Goal: Task Accomplishment & Management: Manage account settings

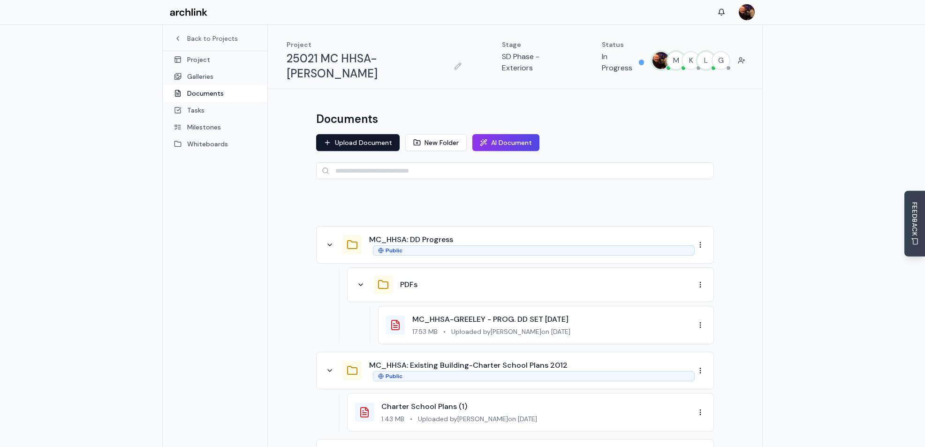
scroll to position [2, 0]
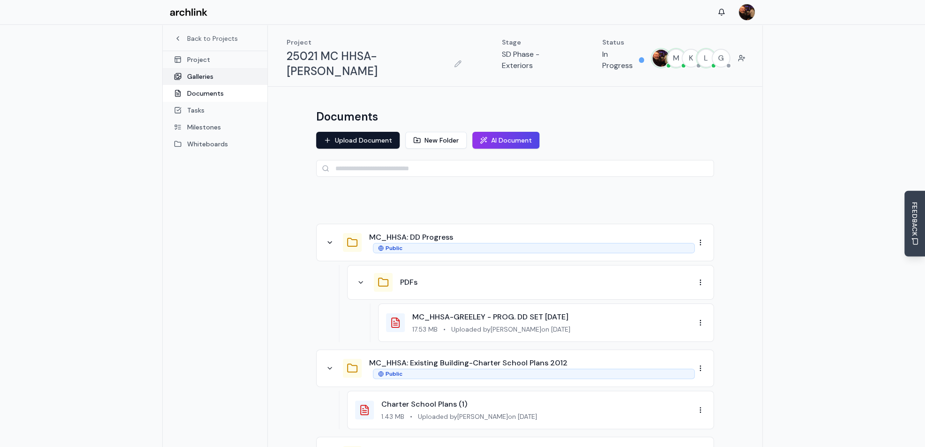
click at [204, 75] on link "Galleries" at bounding box center [215, 76] width 105 height 17
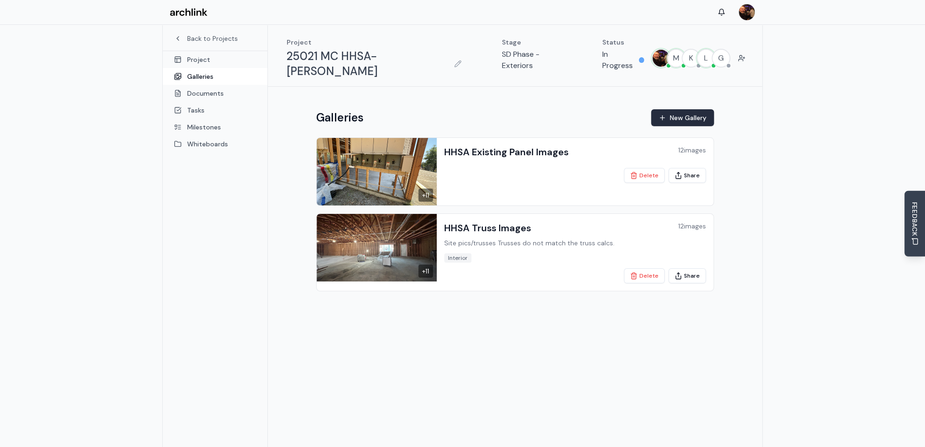
click at [674, 109] on button "New Gallery" at bounding box center [682, 117] width 63 height 17
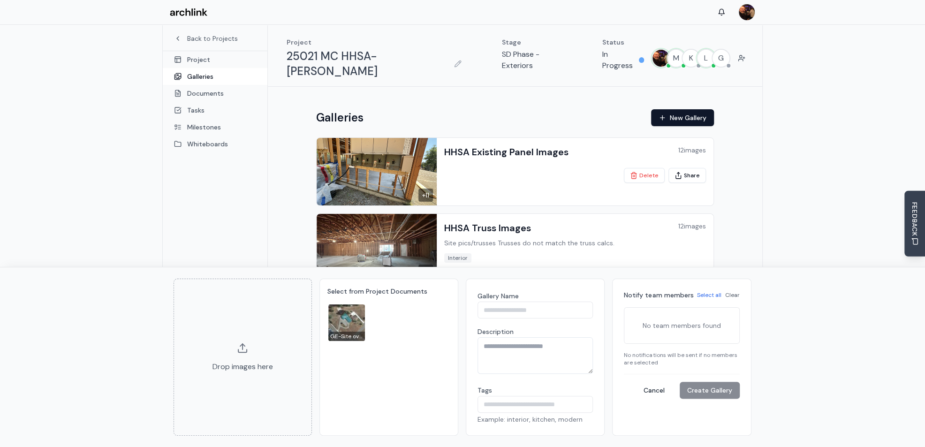
click at [491, 309] on input "Gallery Name" at bounding box center [535, 310] width 116 height 17
type input "**********"
click at [489, 346] on textarea "Description" at bounding box center [535, 355] width 116 height 37
click at [649, 316] on p "No team members found" at bounding box center [682, 325] width 104 height 24
click at [643, 321] on p "No team members found" at bounding box center [682, 325] width 104 height 24
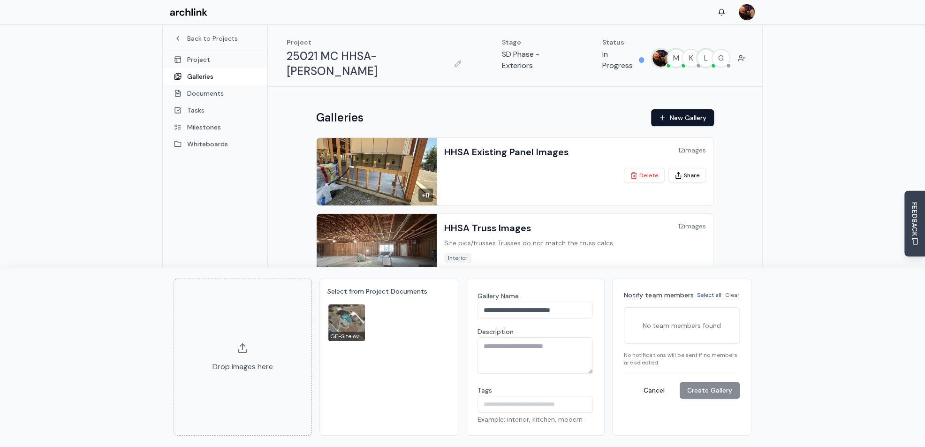
click at [711, 295] on button "Select all" at bounding box center [709, 295] width 24 height 8
click at [678, 323] on p "No team members found" at bounding box center [682, 325] width 104 height 24
click at [731, 295] on button "Clear" at bounding box center [732, 295] width 15 height 8
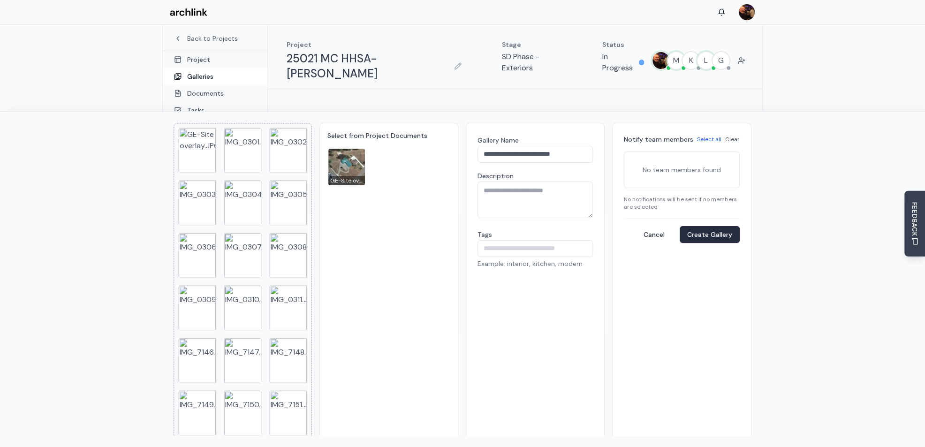
click at [702, 235] on button "Create Gallery" at bounding box center [710, 234] width 60 height 17
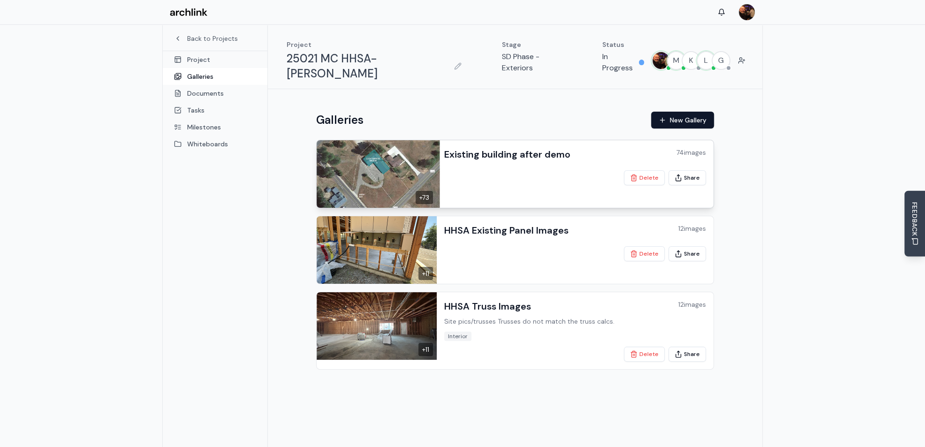
click at [500, 148] on h3 "Existing building after demo" at bounding box center [507, 154] width 126 height 13
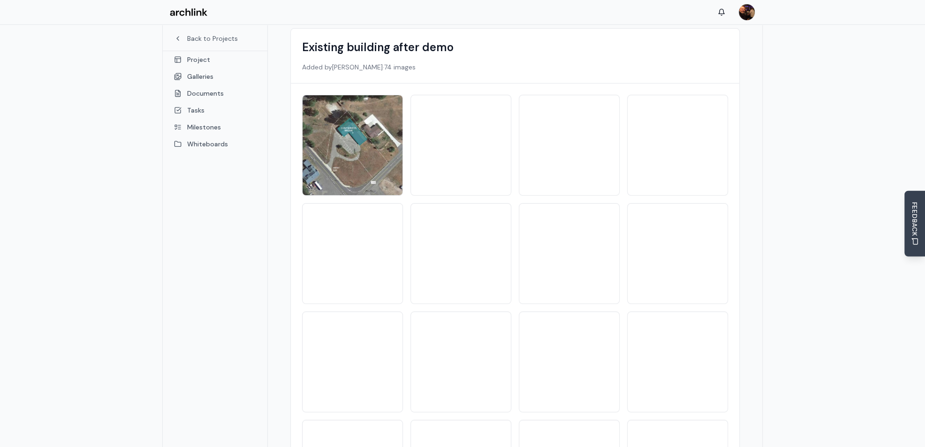
scroll to position [93, 0]
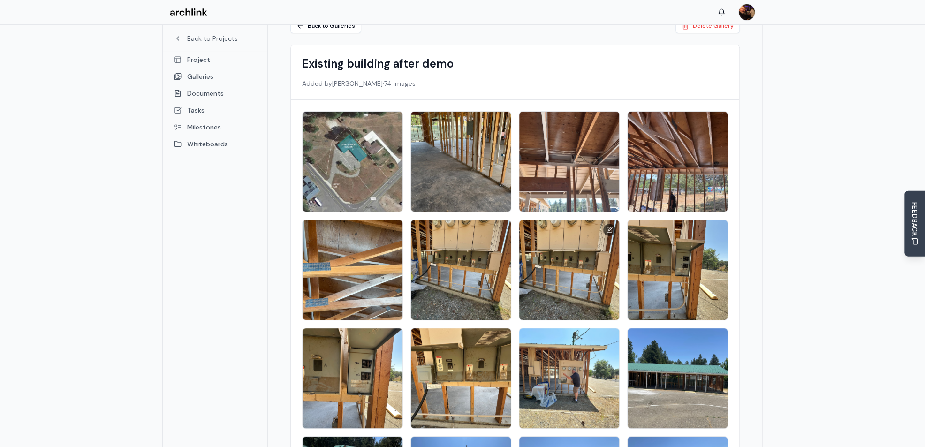
click at [589, 233] on img at bounding box center [569, 270] width 105 height 105
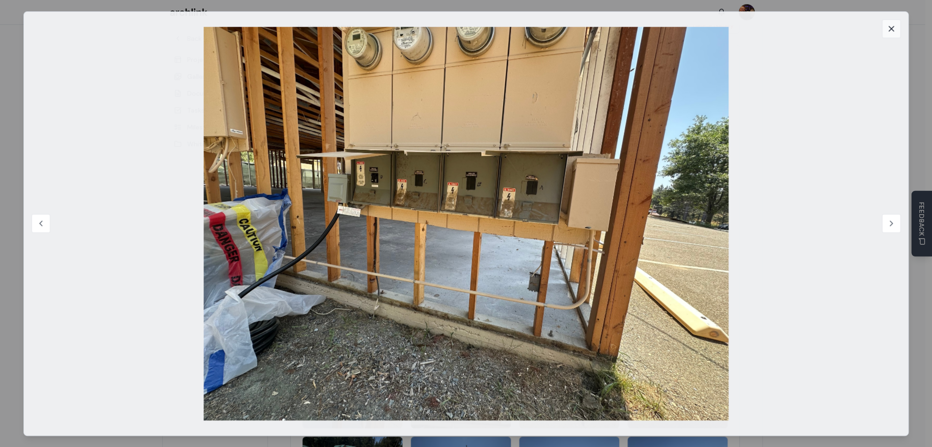
click at [893, 29] on icon at bounding box center [890, 28] width 9 height 9
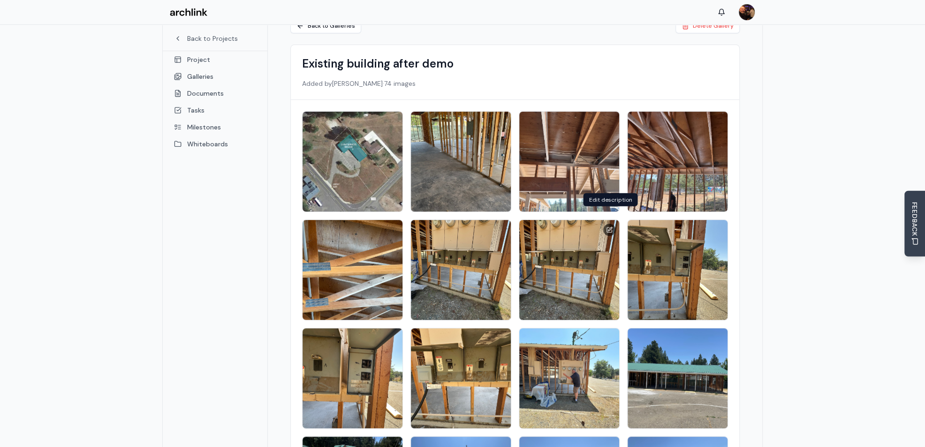
click at [609, 227] on icon at bounding box center [609, 230] width 7 height 7
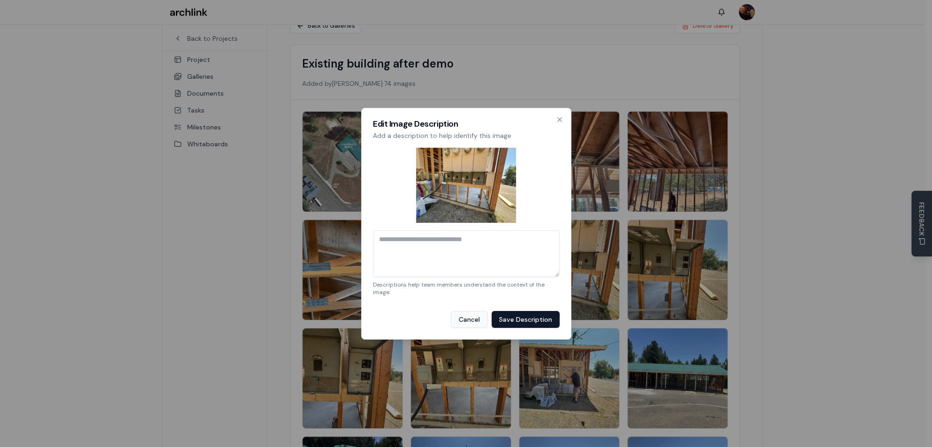
click at [471, 318] on button "Cancel" at bounding box center [469, 319] width 37 height 17
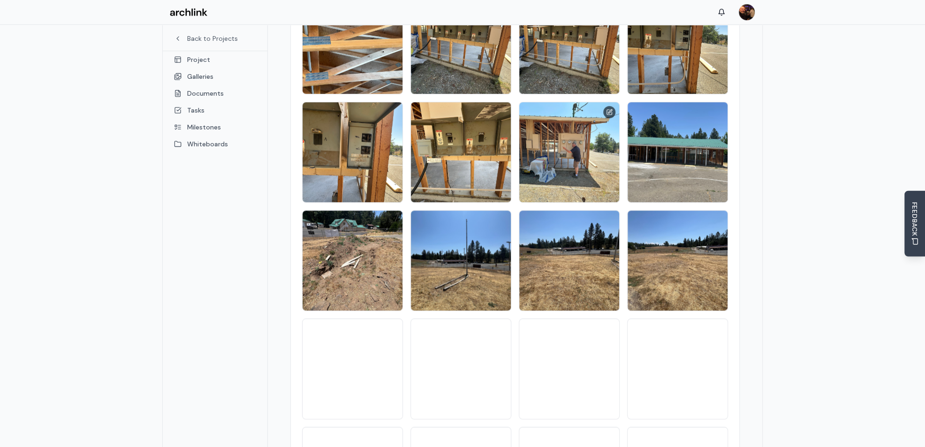
scroll to position [328, 0]
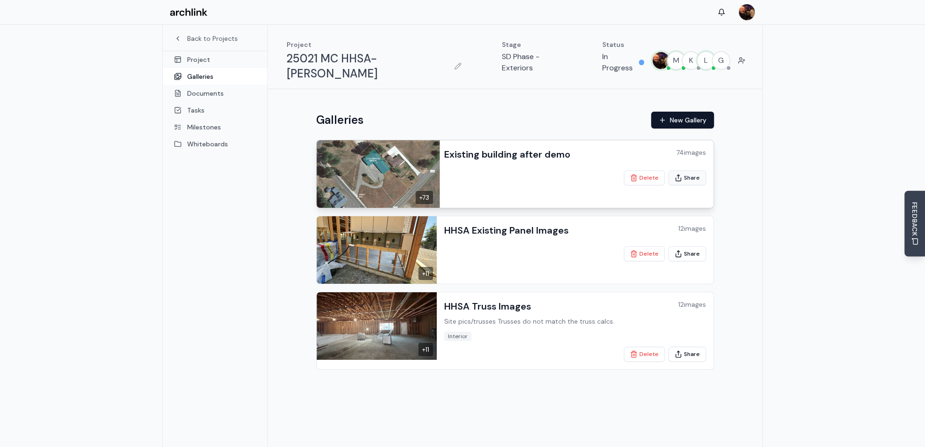
click at [690, 170] on button "Share" at bounding box center [687, 177] width 38 height 15
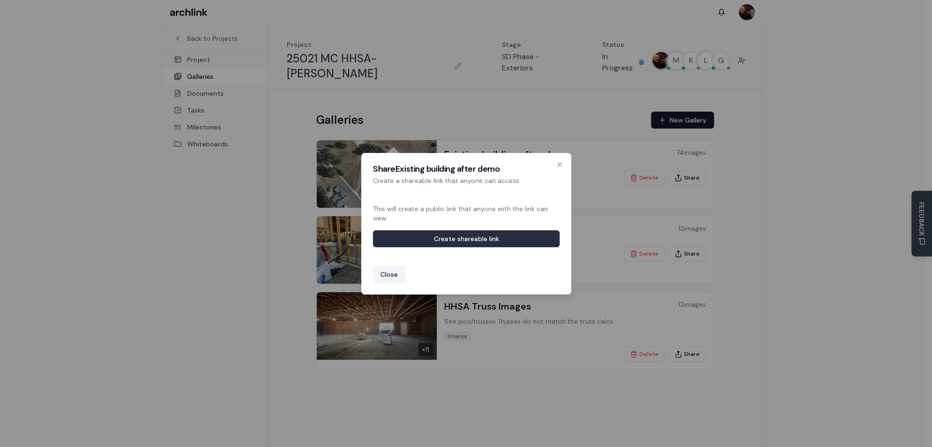
click at [486, 237] on button "Create shareable link" at bounding box center [466, 238] width 187 height 17
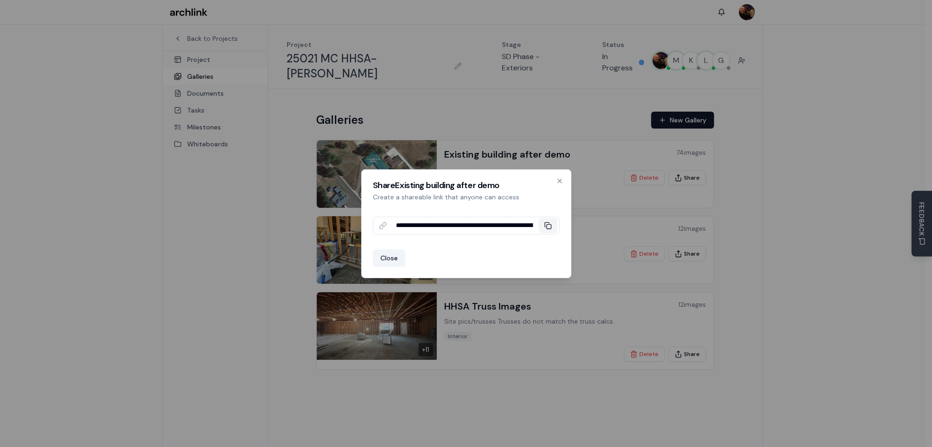
click at [549, 226] on icon at bounding box center [548, 226] width 8 height 8
click at [559, 180] on icon "button" at bounding box center [560, 181] width 8 height 8
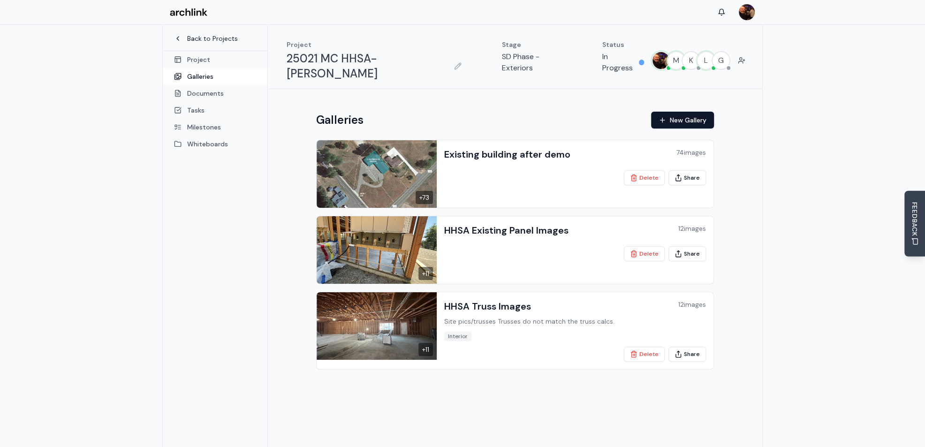
click at [203, 38] on link "Back to Projects" at bounding box center [215, 38] width 82 height 9
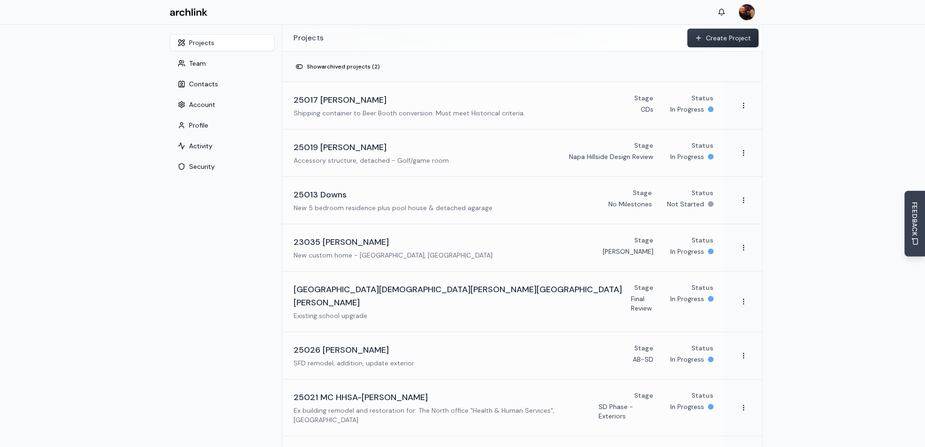
click at [725, 37] on button "Create Project" at bounding box center [722, 38] width 71 height 19
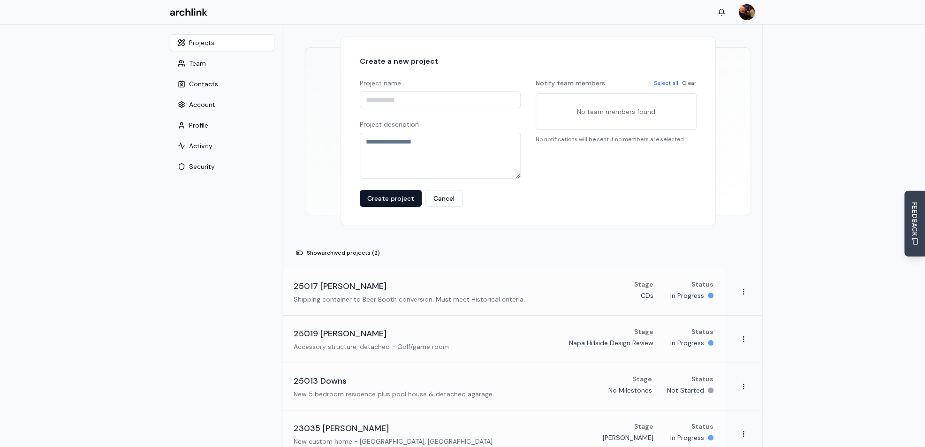
click at [407, 99] on input "Project name" at bounding box center [440, 99] width 161 height 17
type input "**********"
click at [554, 99] on p "No team members found" at bounding box center [616, 111] width 149 height 24
click at [551, 102] on p "No team members found" at bounding box center [616, 111] width 149 height 24
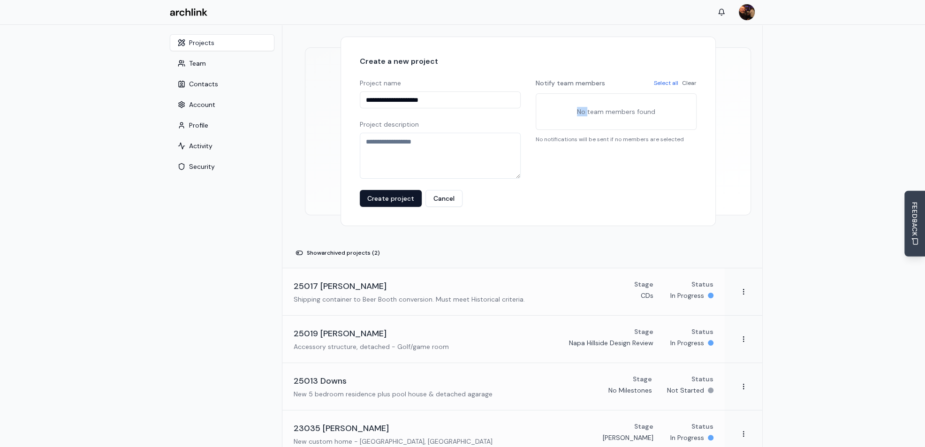
click at [558, 110] on p "No team members found" at bounding box center [616, 111] width 149 height 24
click at [404, 140] on textarea "Project description" at bounding box center [440, 156] width 161 height 46
type textarea "**********"
click at [400, 198] on button "Create project" at bounding box center [391, 198] width 62 height 17
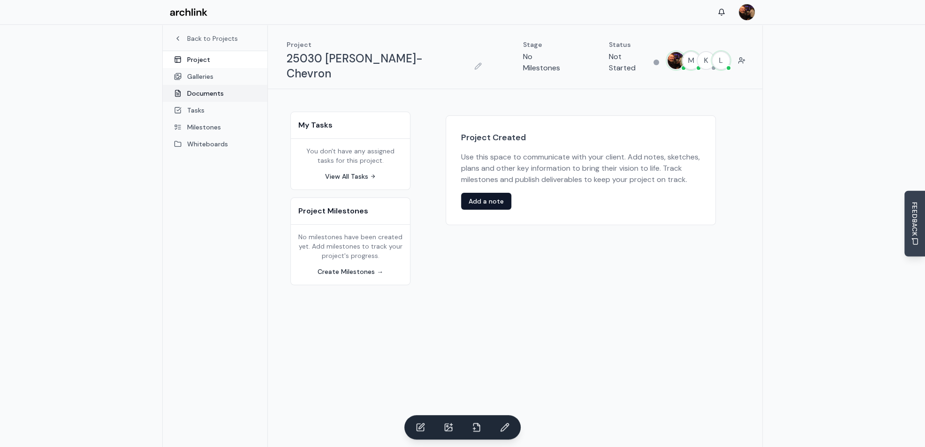
click at [202, 93] on link "Documents" at bounding box center [215, 93] width 105 height 17
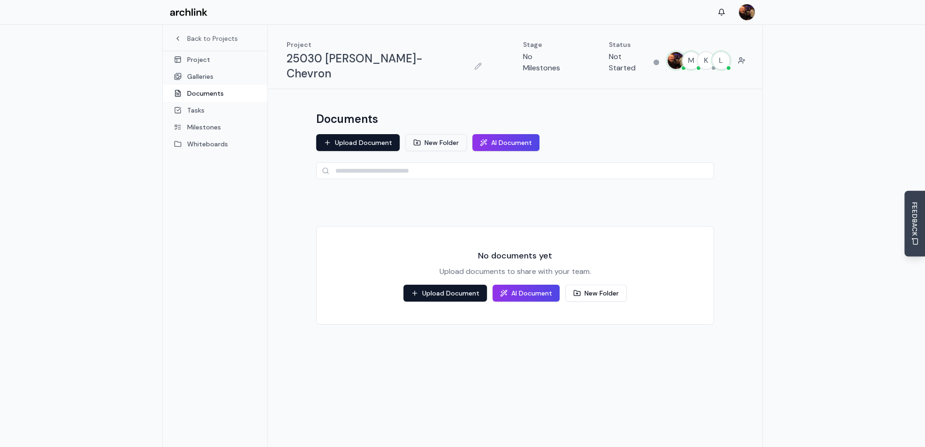
click at [436, 134] on button "New Folder" at bounding box center [435, 142] width 61 height 17
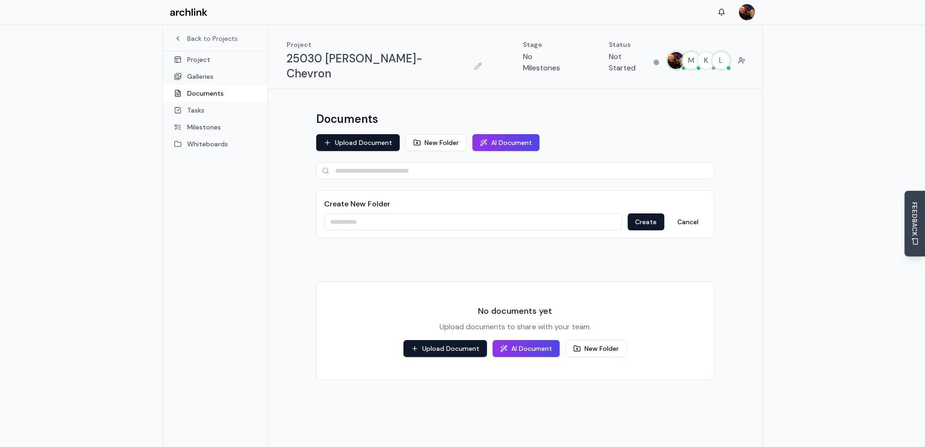
click at [352, 213] on input at bounding box center [473, 221] width 298 height 17
type input "*"
click at [352, 213] on input "**********" at bounding box center [473, 221] width 298 height 17
type input "**********"
click at [653, 213] on button "Create" at bounding box center [646, 221] width 37 height 17
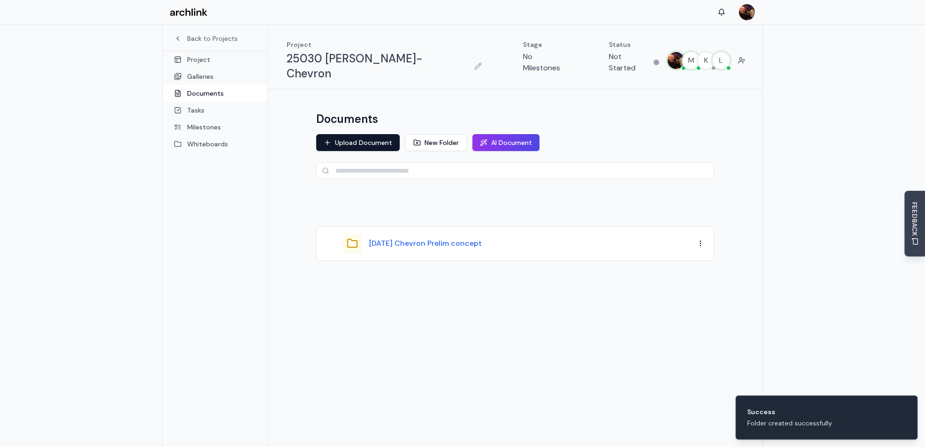
click at [423, 238] on button "8.27.25 Chevron Prelim concept" at bounding box center [425, 243] width 113 height 11
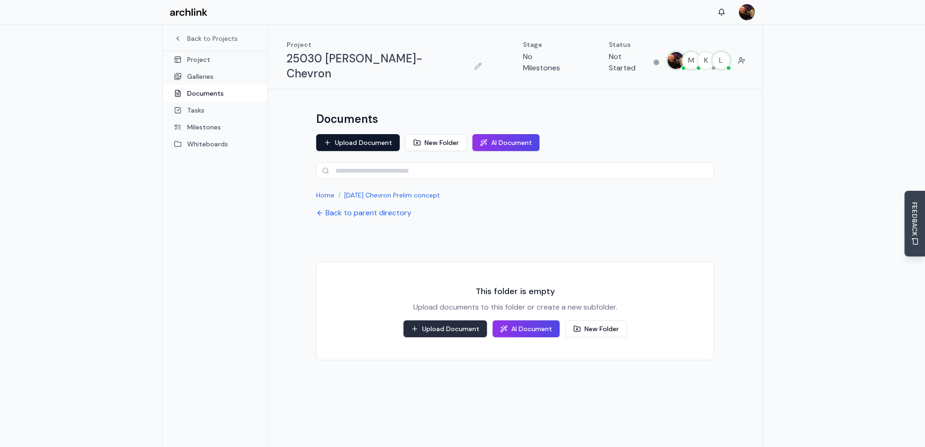
click at [456, 320] on button "Upload Document" at bounding box center [444, 328] width 83 height 17
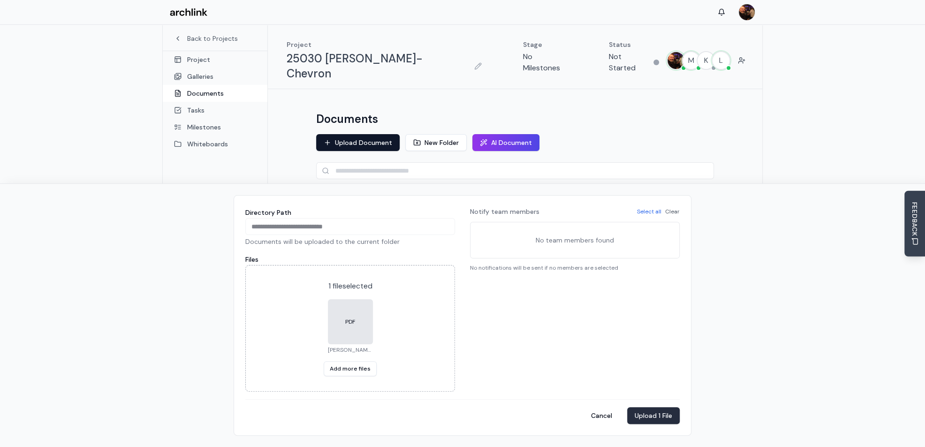
click at [657, 417] on button "Upload 1 File" at bounding box center [653, 415] width 53 height 17
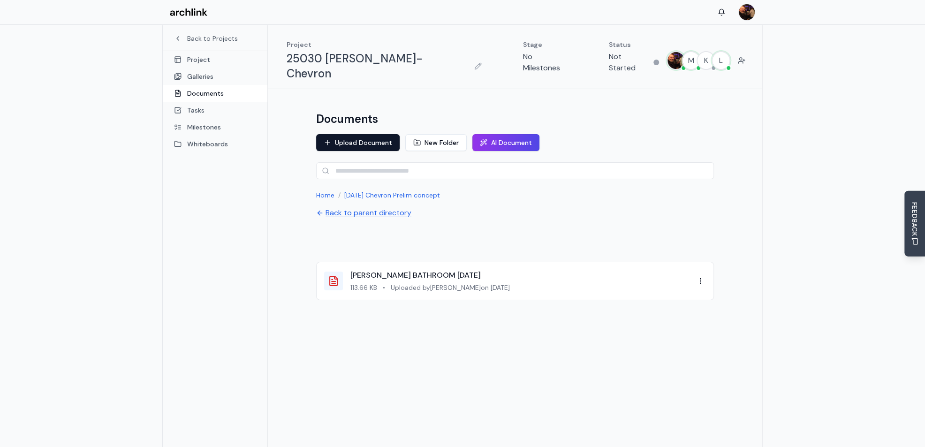
click at [382, 207] on button "Back to parent directory" at bounding box center [363, 212] width 95 height 11
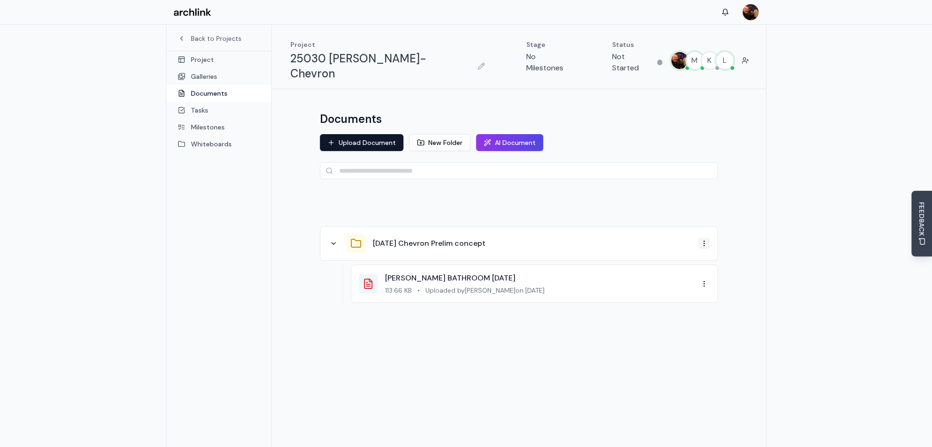
click at [701, 229] on html "Back to Projects Project Galleries Documents Tasks Milestones Whiteboards Proje…" at bounding box center [466, 248] width 932 height 497
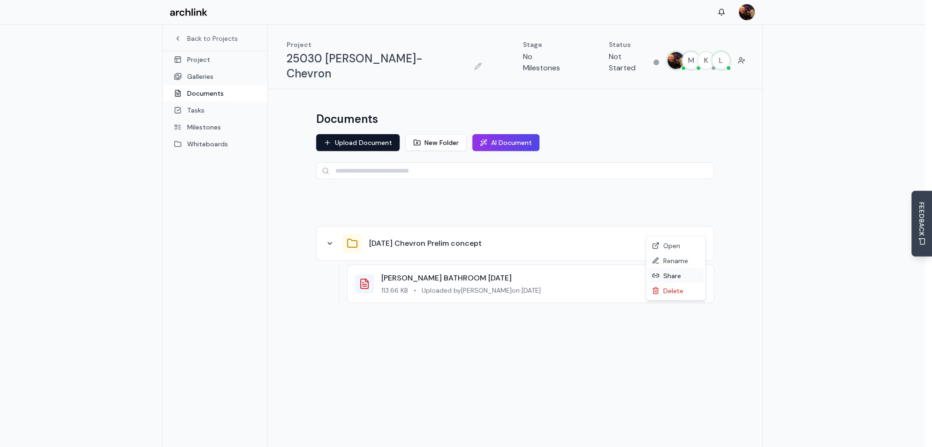
click at [671, 277] on div "Share" at bounding box center [675, 275] width 55 height 15
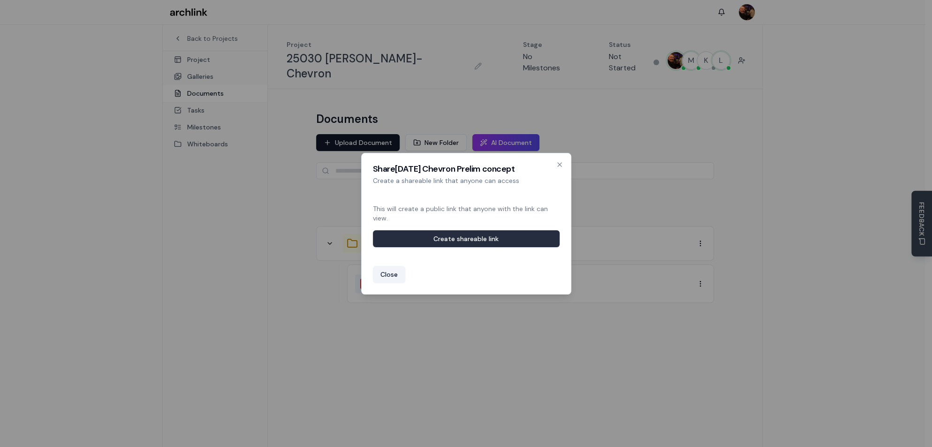
click at [473, 241] on button "Create shareable link" at bounding box center [466, 238] width 187 height 17
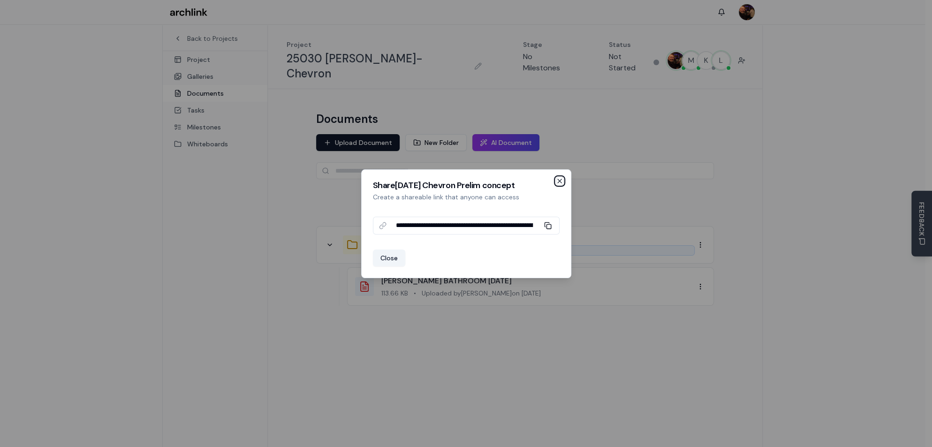
click at [560, 183] on icon "button" at bounding box center [560, 181] width 8 height 8
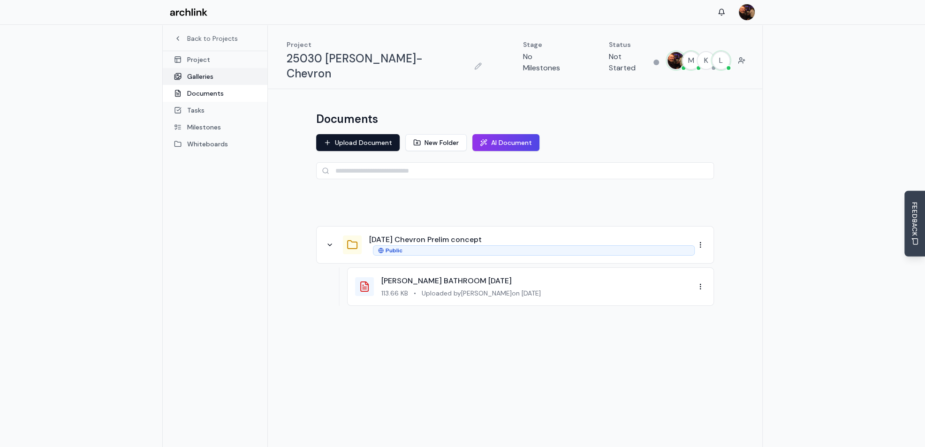
click at [204, 75] on link "Galleries" at bounding box center [215, 76] width 105 height 17
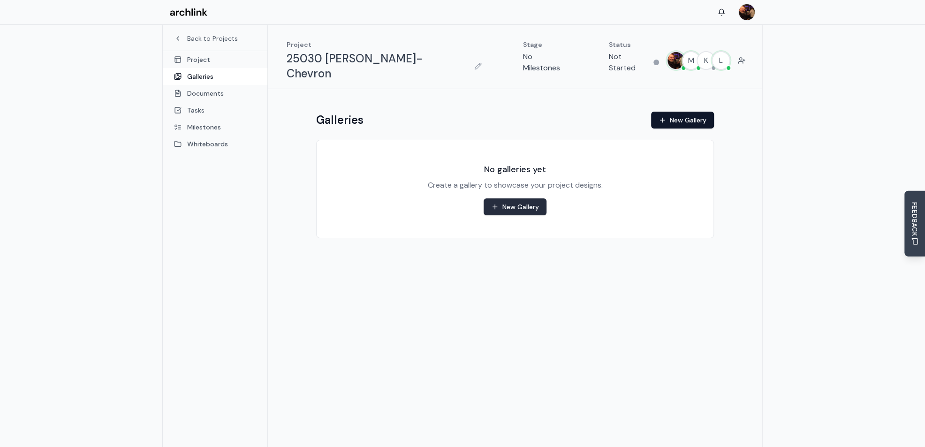
click at [520, 198] on button "New Gallery" at bounding box center [515, 206] width 63 height 17
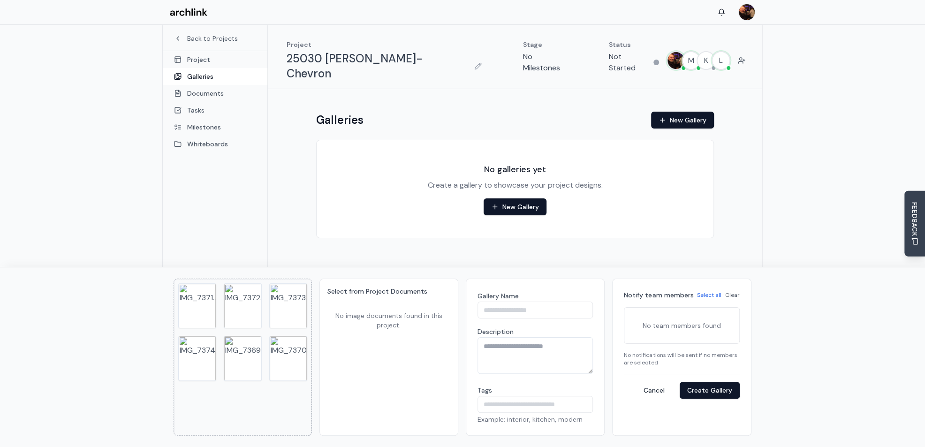
click at [492, 309] on input "Gallery Name" at bounding box center [535, 310] width 116 height 17
click at [482, 310] on input "*********" at bounding box center [535, 310] width 116 height 17
type input "**********"
click at [710, 391] on button "Create Gallery" at bounding box center [710, 390] width 60 height 17
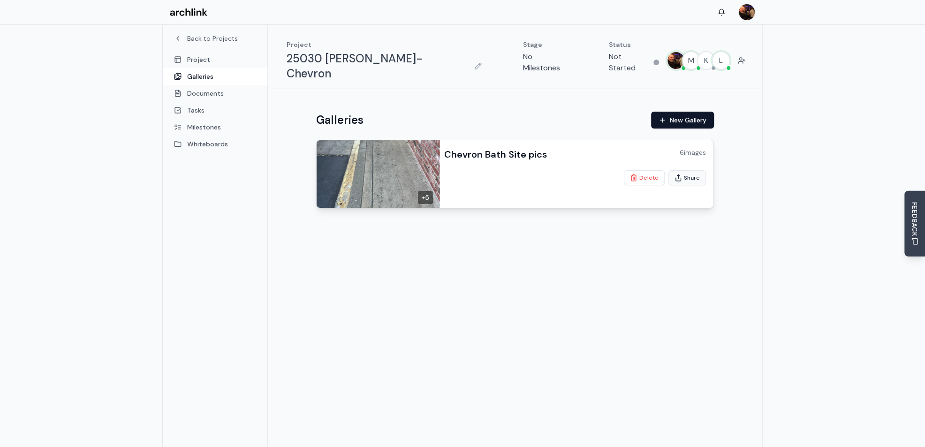
click at [691, 170] on button "Share" at bounding box center [687, 177] width 38 height 15
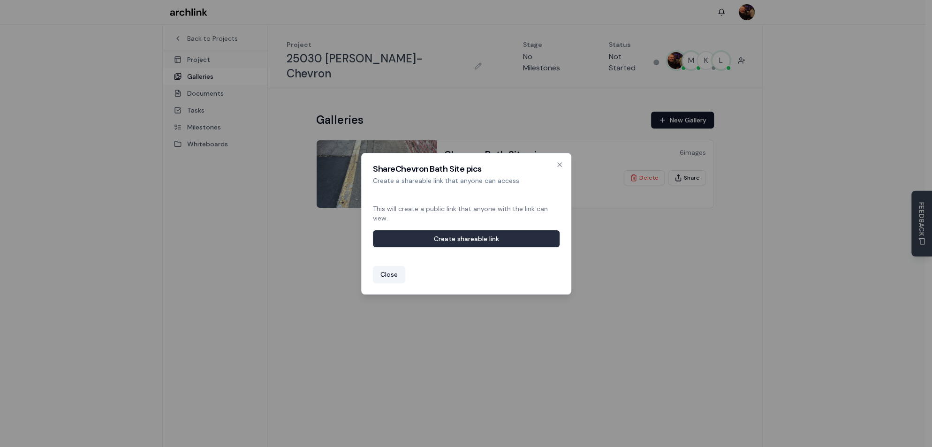
click at [515, 241] on button "Create shareable link" at bounding box center [466, 238] width 187 height 17
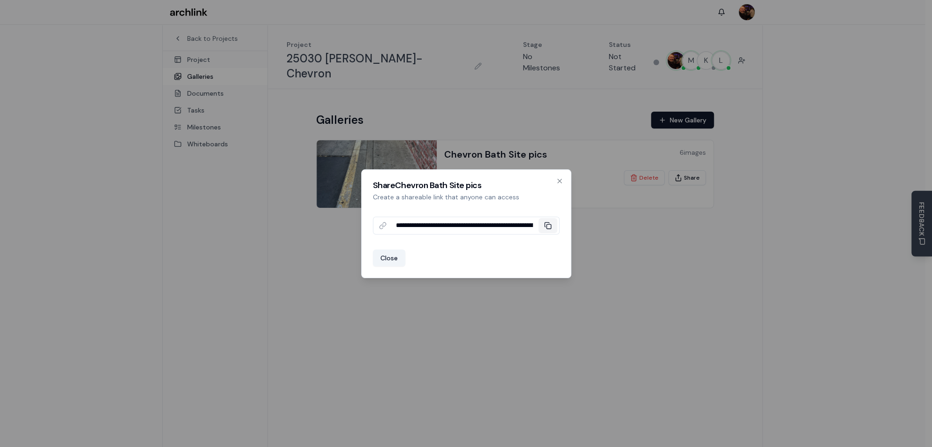
click at [549, 226] on icon at bounding box center [548, 226] width 8 height 8
click at [559, 180] on icon "button" at bounding box center [560, 181] width 8 height 8
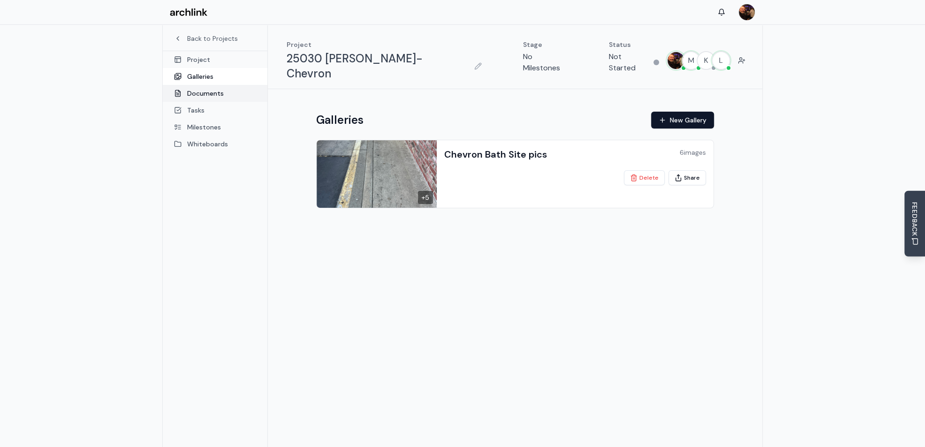
click at [204, 96] on link "Documents" at bounding box center [215, 93] width 105 height 17
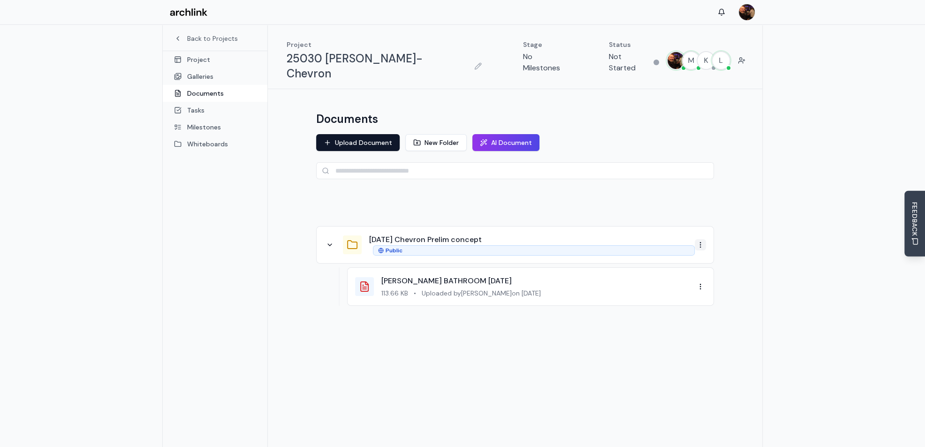
click at [702, 232] on html "Back to Projects Project Galleries Documents Tasks Milestones Whiteboards Proje…" at bounding box center [462, 248] width 925 height 497
click at [674, 277] on div "Share" at bounding box center [675, 276] width 55 height 15
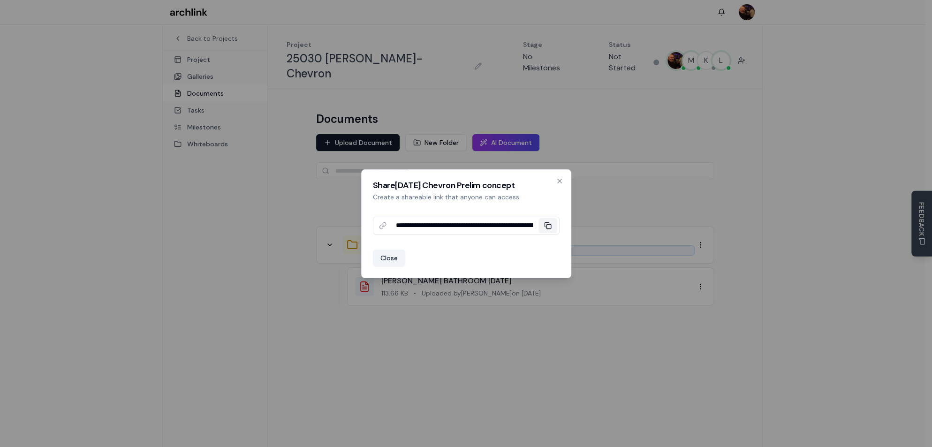
click at [546, 226] on icon at bounding box center [548, 226] width 8 height 8
click at [560, 180] on icon "button" at bounding box center [560, 181] width 8 height 8
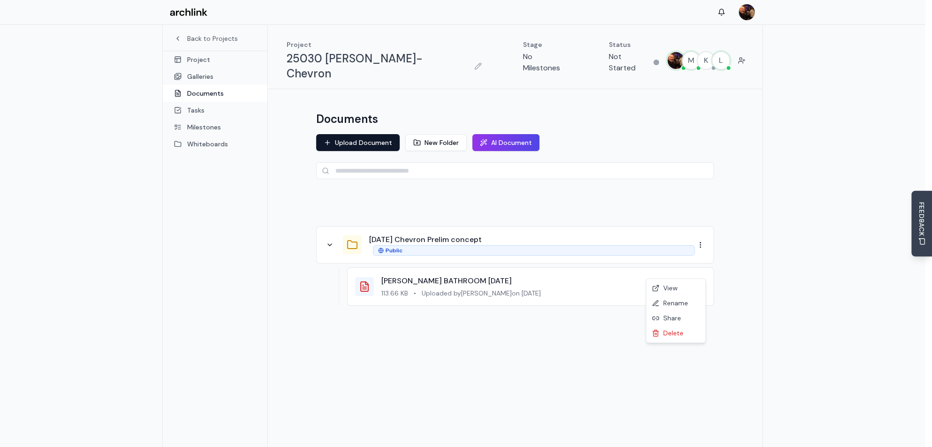
click at [700, 272] on html "Back to Projects Project Galleries Documents Tasks Milestones Whiteboards Proje…" at bounding box center [466, 248] width 932 height 497
click at [678, 332] on div "Delete" at bounding box center [675, 332] width 55 height 15
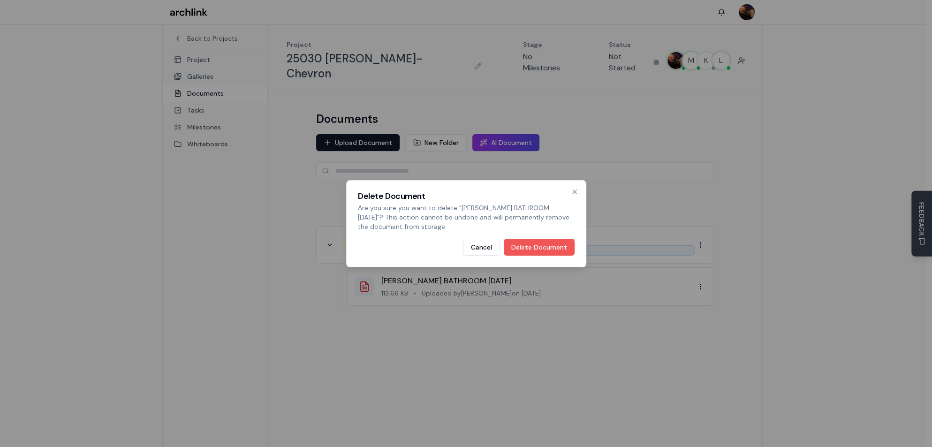
click at [550, 248] on button "Delete Document" at bounding box center [539, 247] width 71 height 17
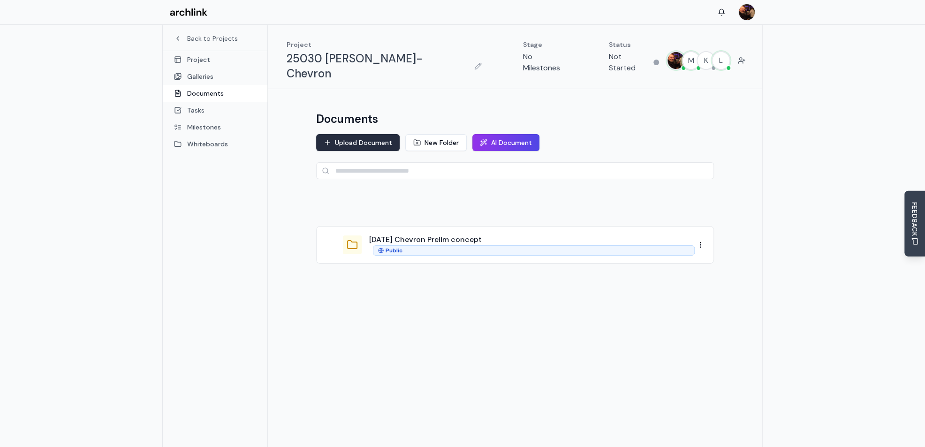
click at [358, 134] on button "Upload Document" at bounding box center [357, 142] width 83 height 17
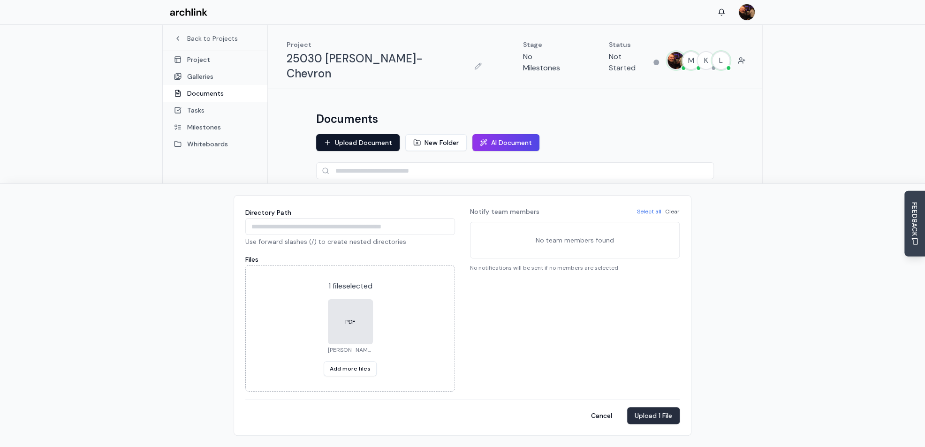
click at [659, 416] on button "Upload 1 File" at bounding box center [653, 415] width 53 height 17
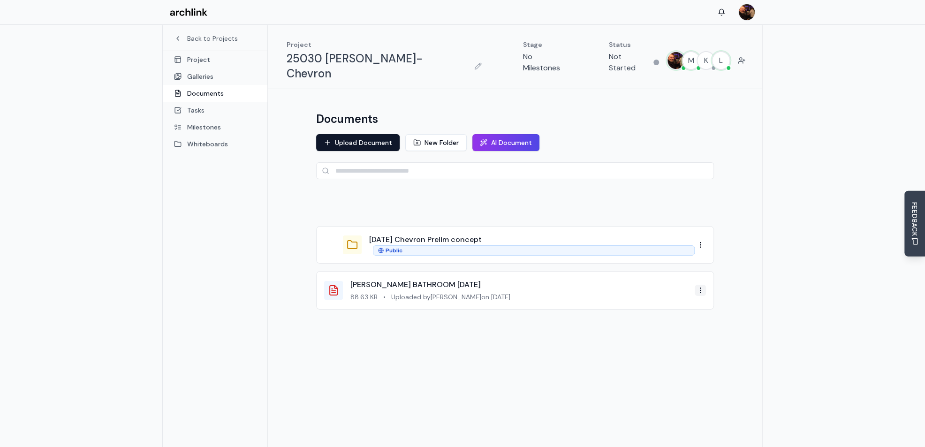
click at [699, 276] on html "Back to Projects Project Galleries Documents Tasks Milestones Whiteboards Proje…" at bounding box center [462, 248] width 925 height 497
click at [675, 338] on div "Delete" at bounding box center [675, 337] width 55 height 15
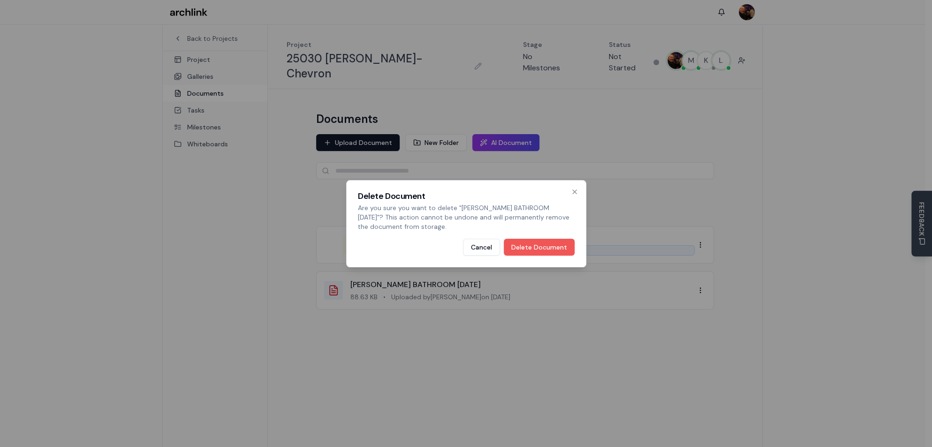
click at [544, 246] on button "Delete Document" at bounding box center [539, 247] width 71 height 17
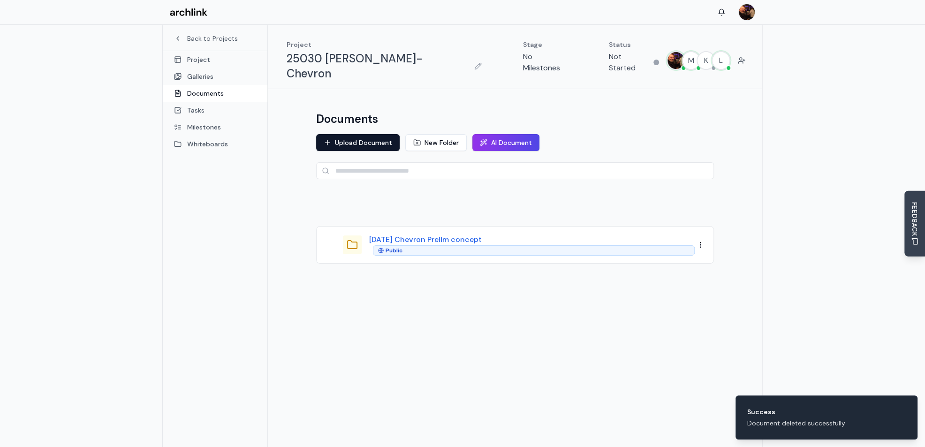
click at [430, 234] on button "8.27.25 Chevron Prelim concept" at bounding box center [425, 239] width 113 height 11
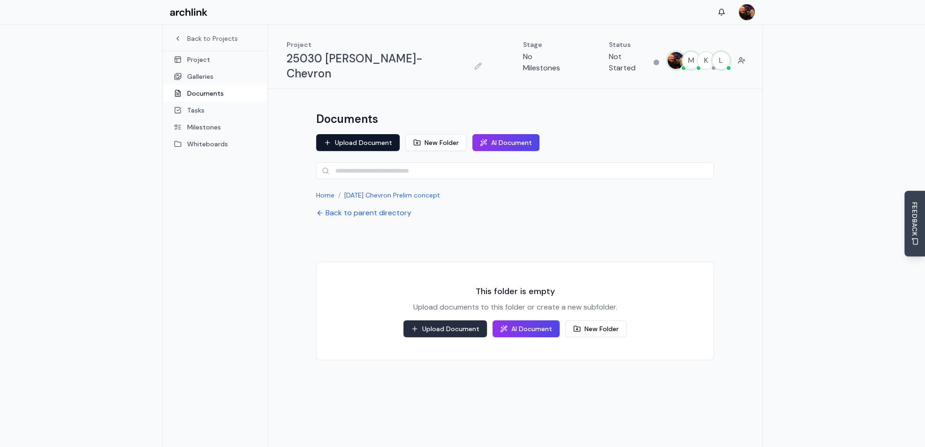
click at [464, 320] on button "Upload Document" at bounding box center [444, 328] width 83 height 17
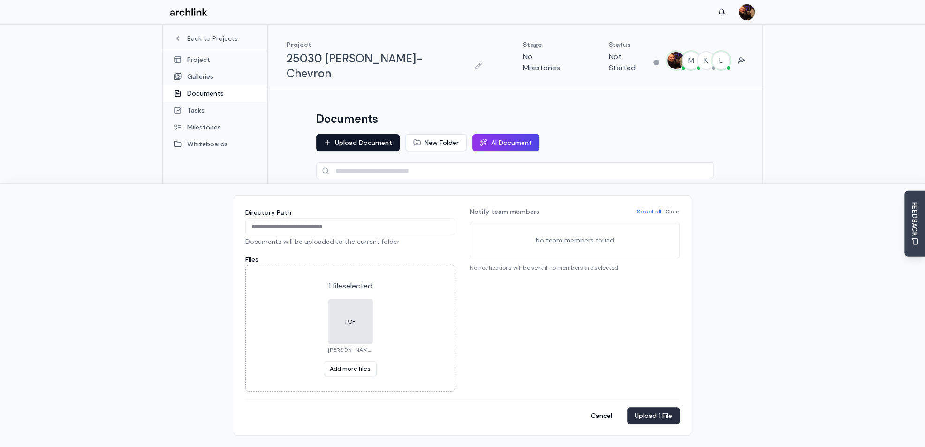
click at [648, 416] on button "Upload 1 File" at bounding box center [653, 415] width 53 height 17
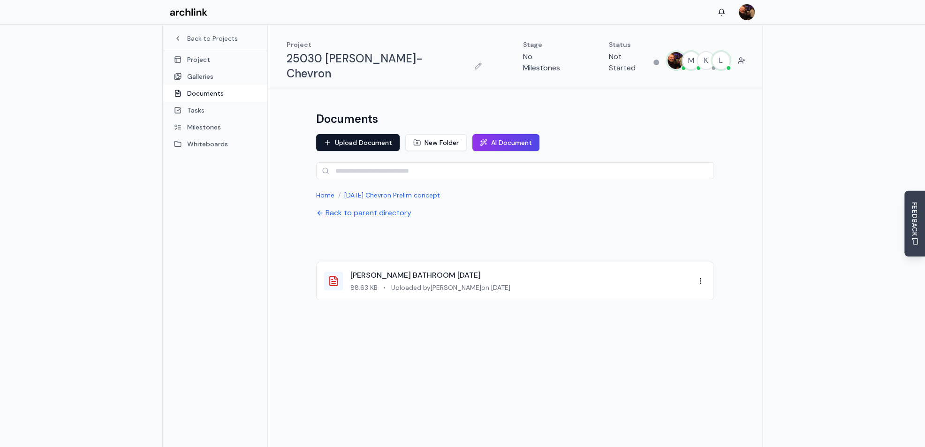
click at [359, 207] on button "Back to parent directory" at bounding box center [363, 212] width 95 height 11
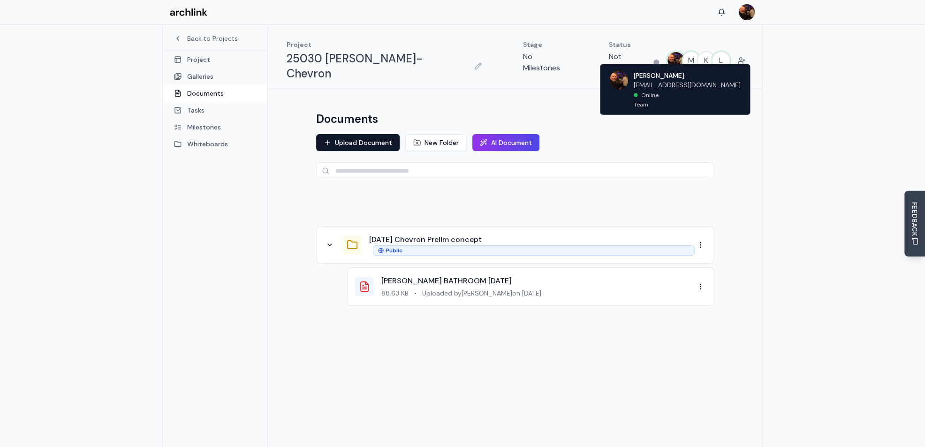
click at [674, 53] on img at bounding box center [675, 60] width 17 height 17
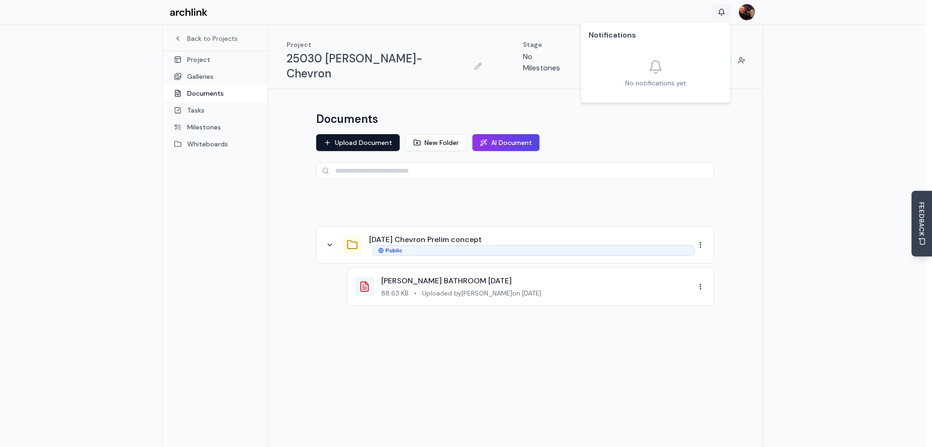
click at [721, 13] on html "Back to Projects Project Galleries Documents Tasks Milestones Whiteboards Proje…" at bounding box center [466, 248] width 932 height 497
click at [772, 36] on html "Back to Projects Project Galleries Documents Tasks Milestones Whiteboards Proje…" at bounding box center [466, 248] width 932 height 497
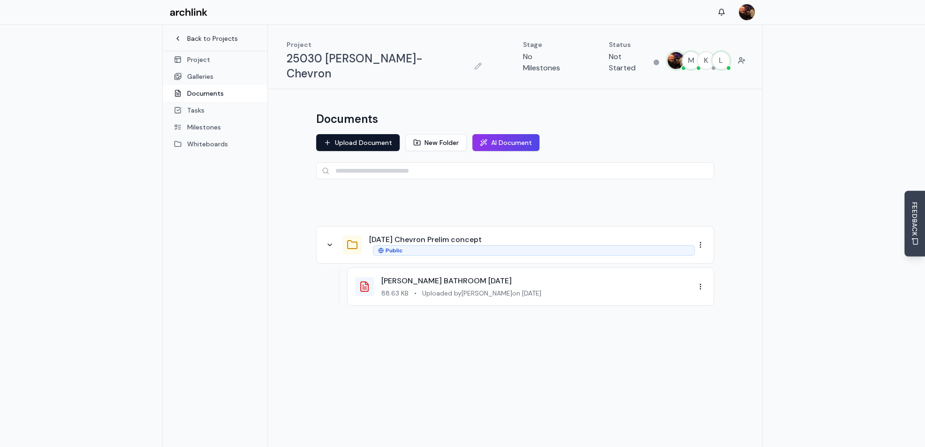
click at [214, 39] on link "Back to Projects" at bounding box center [215, 38] width 82 height 9
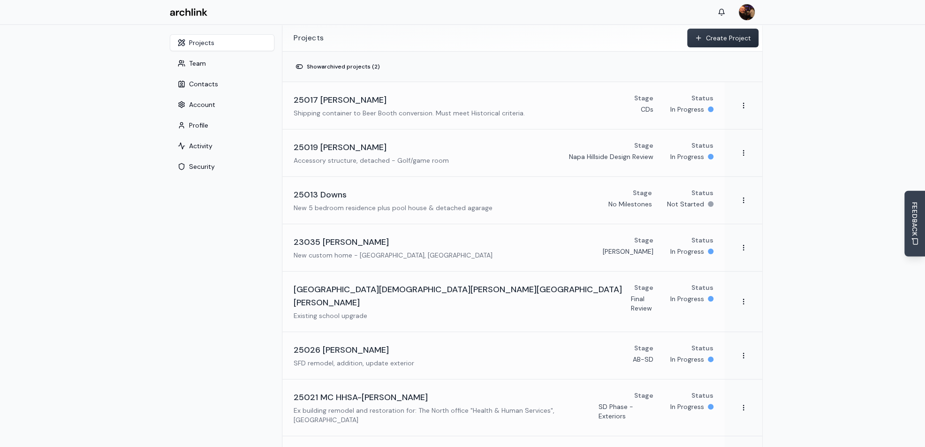
drag, startPoint x: 721, startPoint y: 39, endPoint x: 701, endPoint y: 39, distance: 19.7
click at [721, 39] on button "Create Project" at bounding box center [722, 38] width 71 height 19
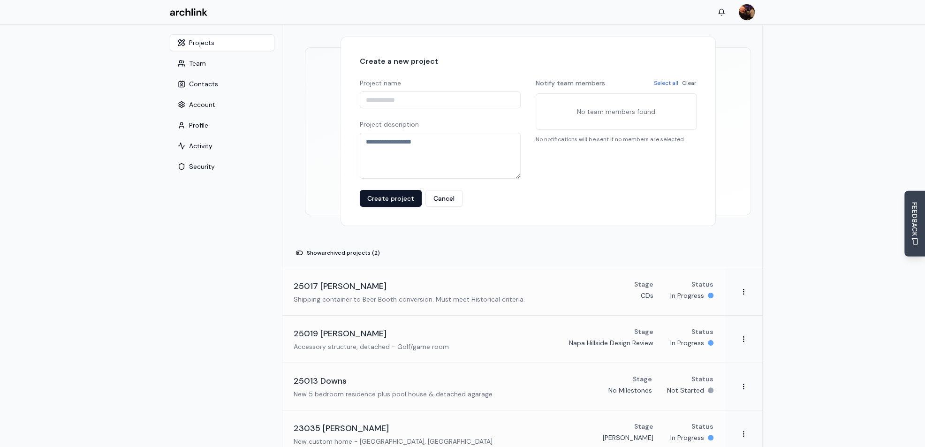
click at [396, 98] on input "Project name" at bounding box center [440, 99] width 161 height 17
type input "**********"
click at [381, 142] on textarea "Project description" at bounding box center [440, 156] width 161 height 46
type textarea "*******"
click at [392, 200] on button "Create project" at bounding box center [391, 198] width 62 height 17
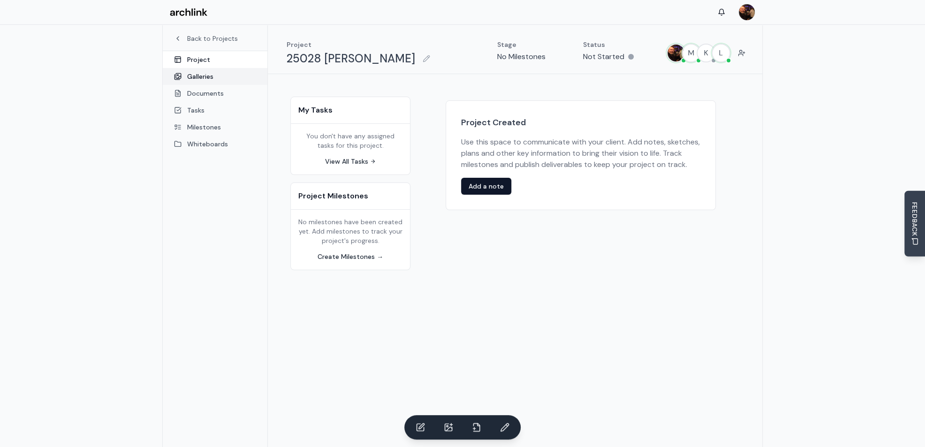
click at [205, 76] on link "Galleries" at bounding box center [215, 76] width 105 height 17
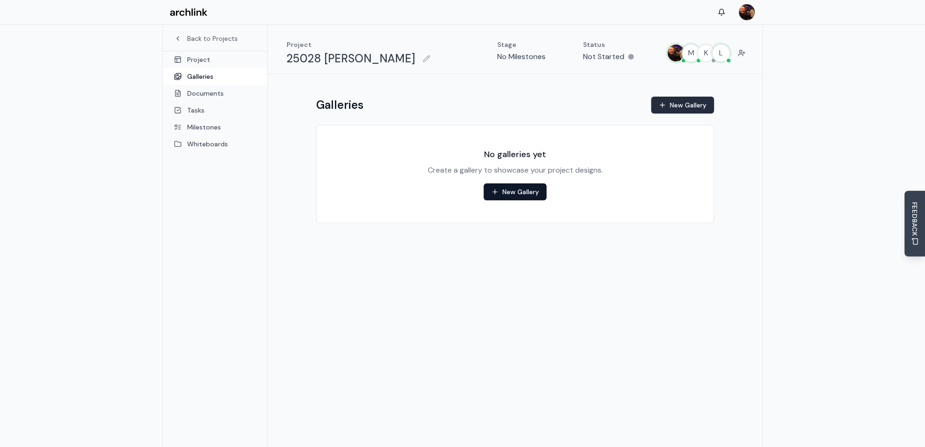
click at [679, 105] on button "New Gallery" at bounding box center [682, 105] width 63 height 17
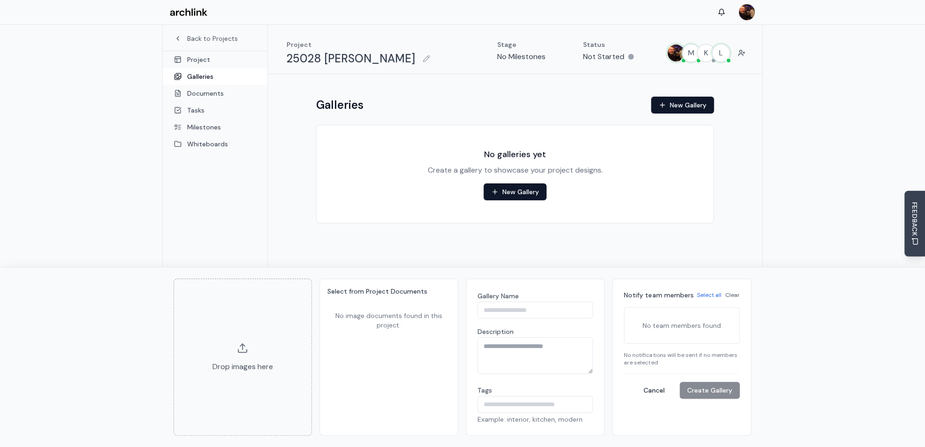
click at [495, 307] on input "Gallery Name" at bounding box center [535, 310] width 116 height 17
type input "**********"
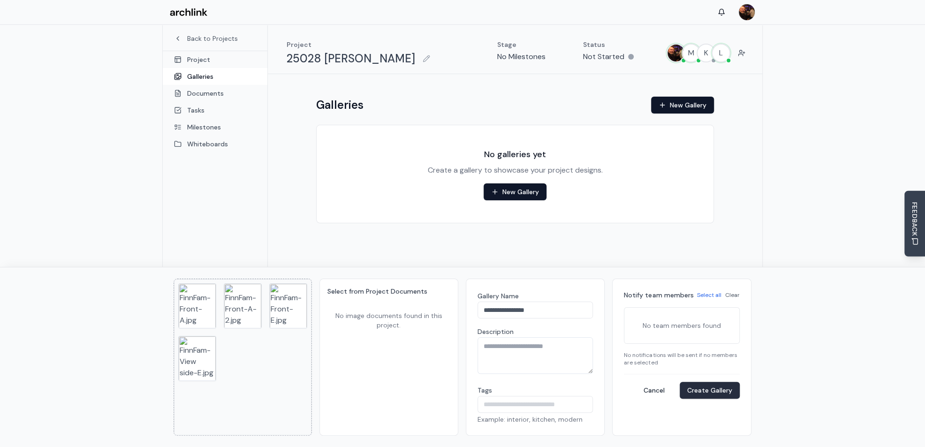
click at [713, 390] on button "Create Gallery" at bounding box center [710, 390] width 60 height 17
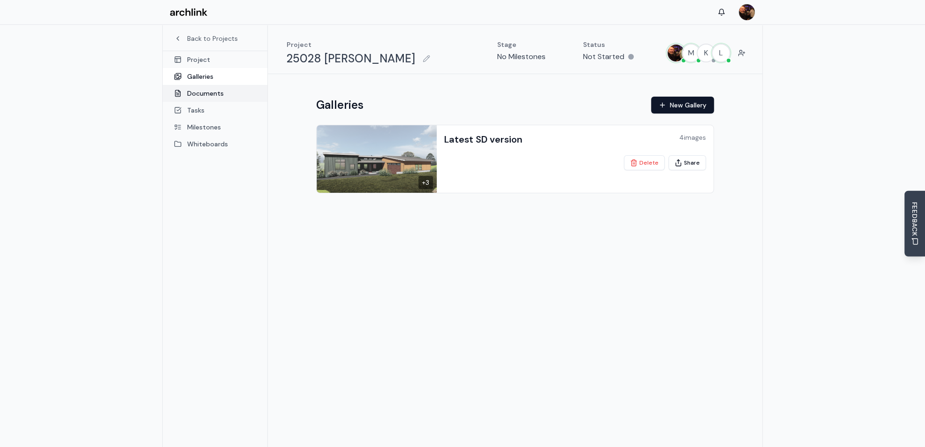
click at [204, 93] on link "Documents" at bounding box center [215, 93] width 105 height 17
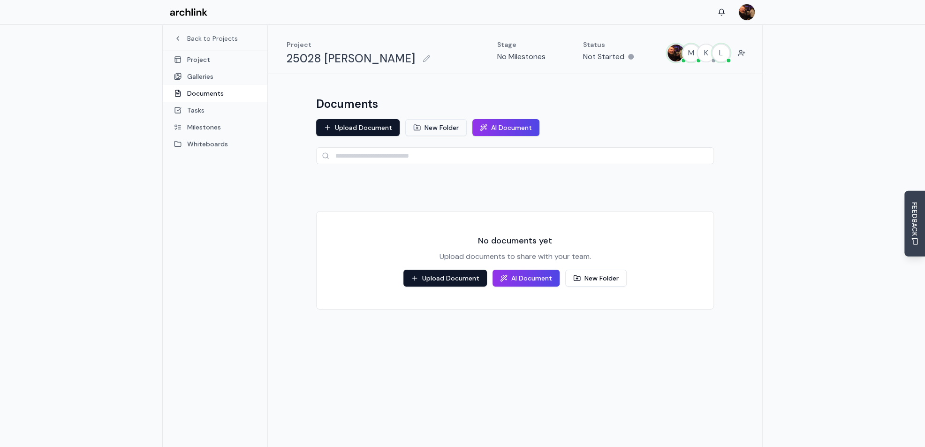
click at [440, 129] on button "New Folder" at bounding box center [435, 127] width 61 height 17
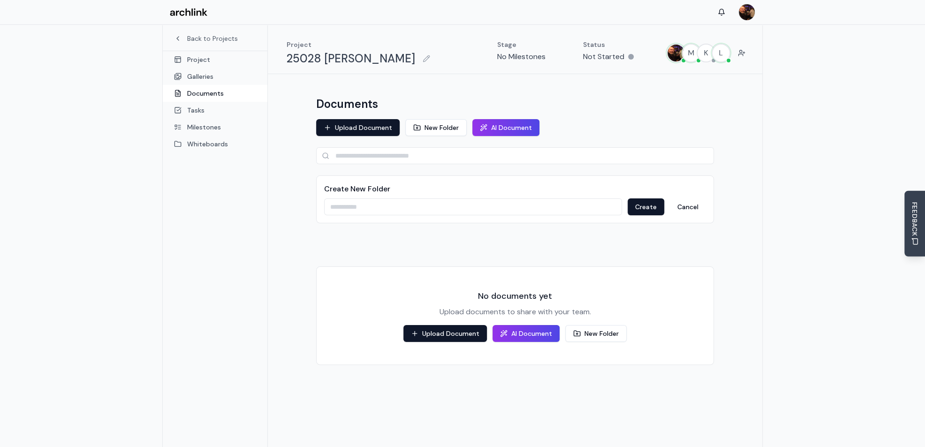
click at [386, 208] on input at bounding box center [473, 206] width 298 height 17
type input "**********"
click at [644, 207] on button "Create" at bounding box center [646, 206] width 37 height 17
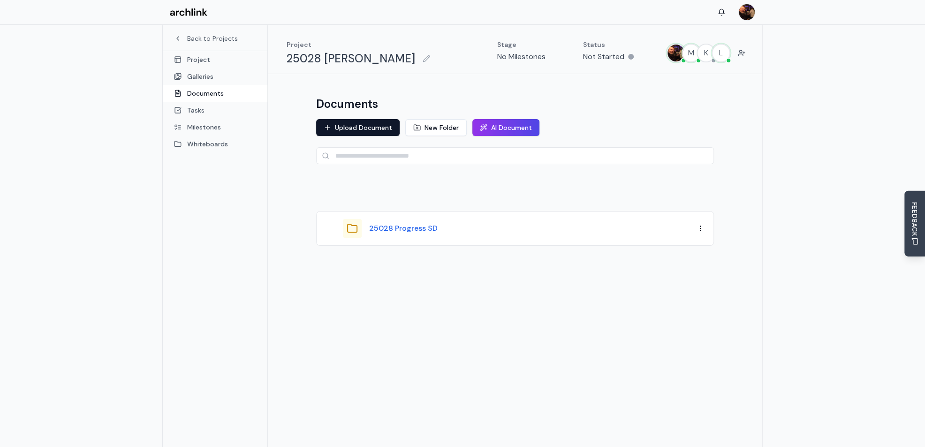
click at [424, 229] on button "25028 Progress SD" at bounding box center [403, 228] width 68 height 11
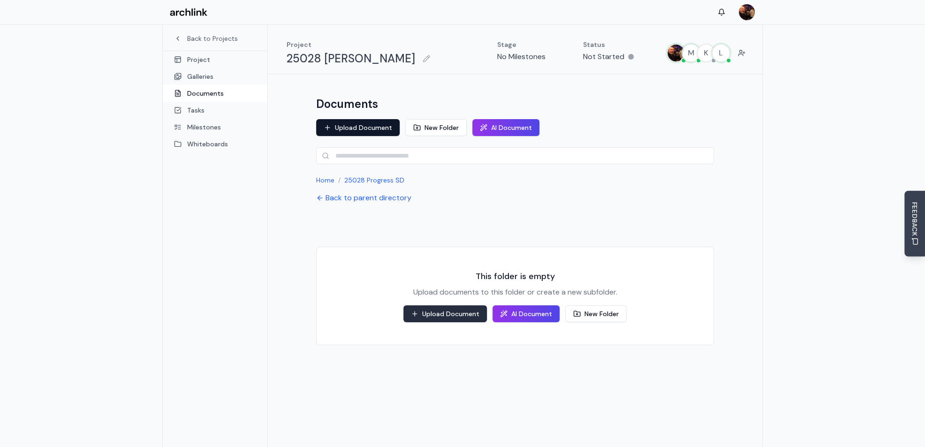
click at [460, 314] on button "Upload Document" at bounding box center [444, 313] width 83 height 17
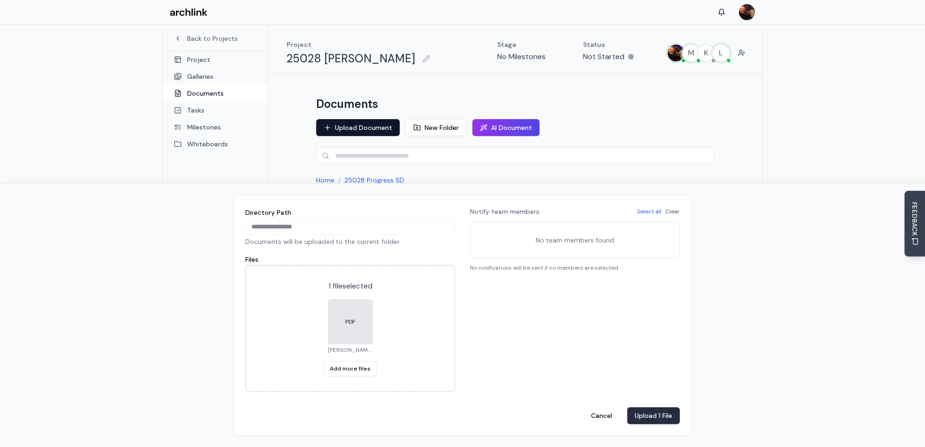
click at [657, 414] on button "Upload 1 File" at bounding box center [653, 415] width 53 height 17
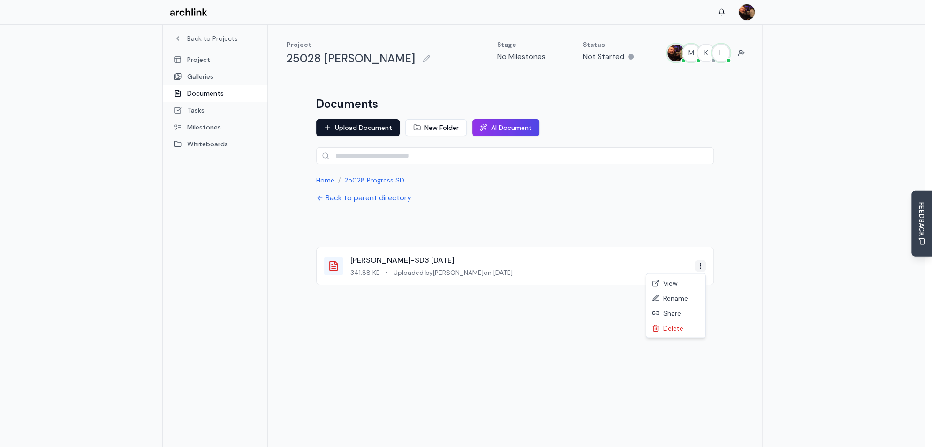
click at [699, 266] on html "Back to Projects Project Galleries Documents Tasks Milestones Whiteboards Proje…" at bounding box center [466, 248] width 932 height 497
click at [666, 283] on link "View" at bounding box center [675, 283] width 55 height 15
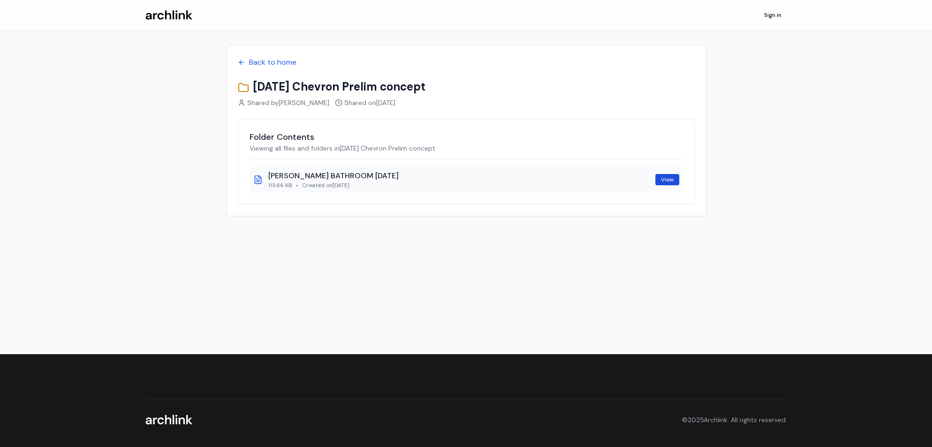
click at [671, 180] on link "View" at bounding box center [667, 179] width 24 height 11
